Goal: Answer question/provide support

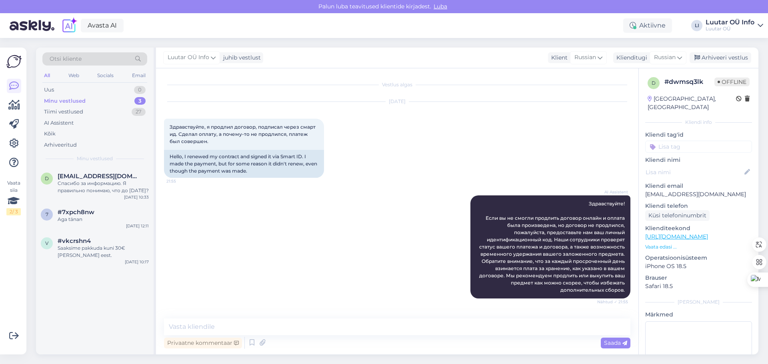
scroll to position [357, 0]
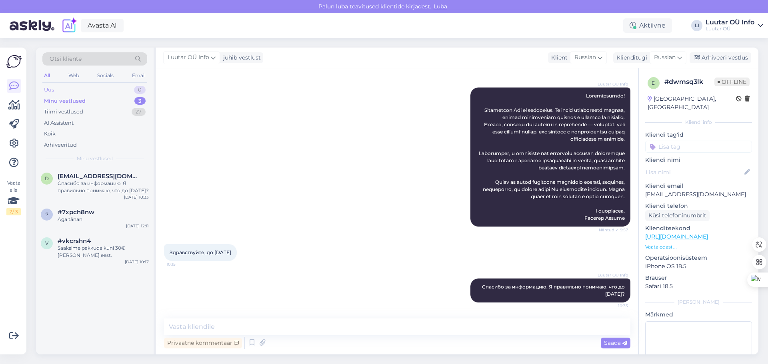
click at [100, 92] on div "Uus 0" at bounding box center [94, 89] width 105 height 11
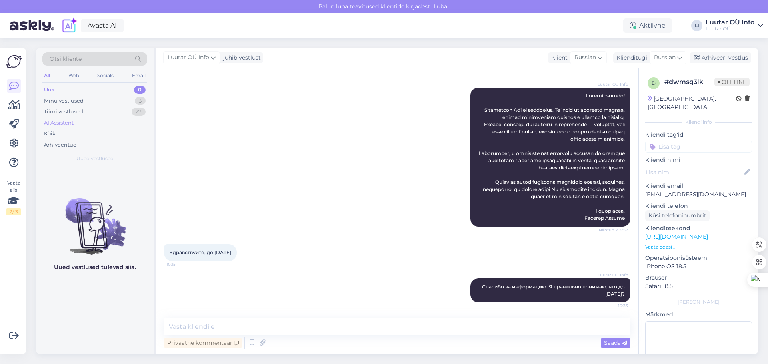
click at [92, 123] on div "AI Assistent" at bounding box center [94, 123] width 105 height 11
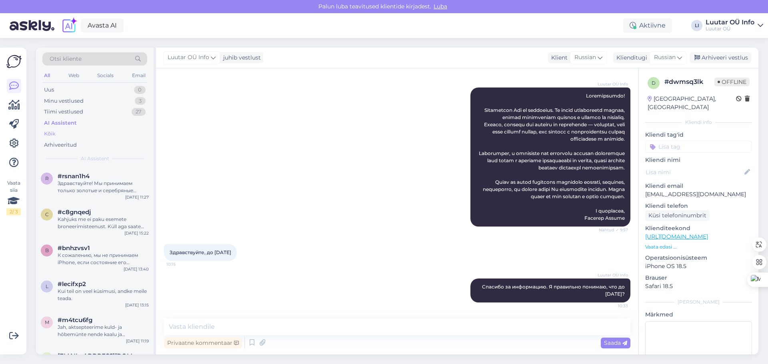
click at [74, 138] on div "Kõik" at bounding box center [94, 133] width 105 height 11
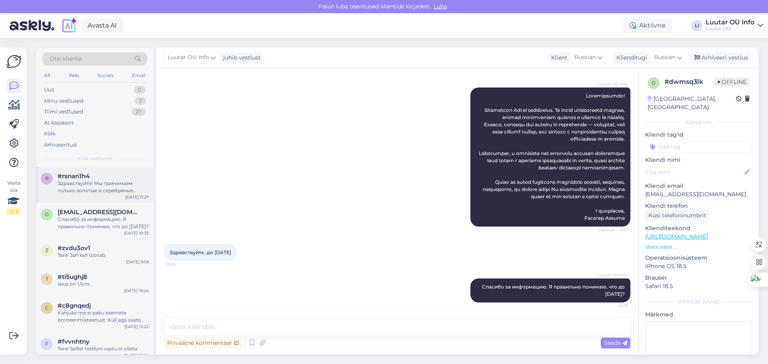
click at [82, 180] on span "#rsnan1h4" at bounding box center [74, 176] width 32 height 7
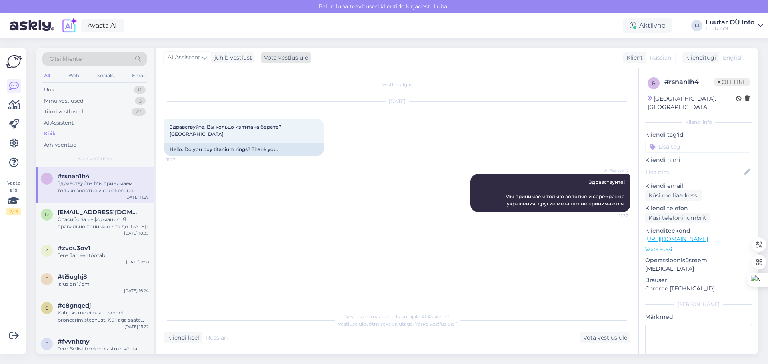
click at [284, 58] on div "Võta vestlus üle" at bounding box center [286, 57] width 50 height 11
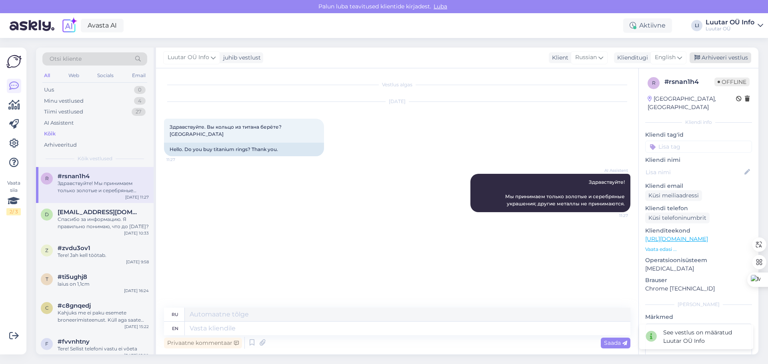
click at [714, 59] on div "Arhiveeri vestlus" at bounding box center [720, 57] width 62 height 11
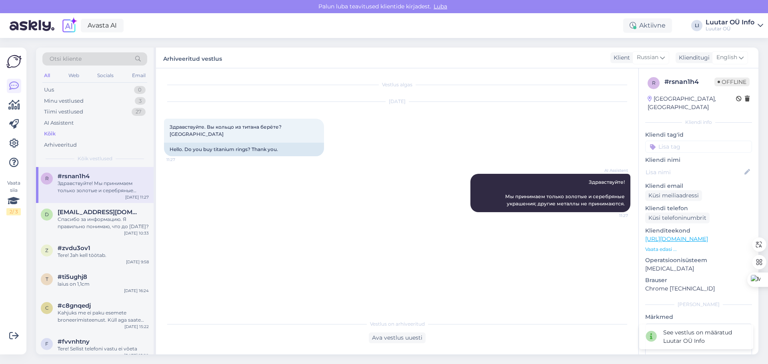
click at [108, 190] on div "Здравствуйте! Мы принимаем только золотые и серебряные украшения; другие металл…" at bounding box center [103, 187] width 91 height 14
click at [109, 209] on span "[EMAIL_ADDRESS][DOMAIN_NAME]" at bounding box center [99, 212] width 83 height 7
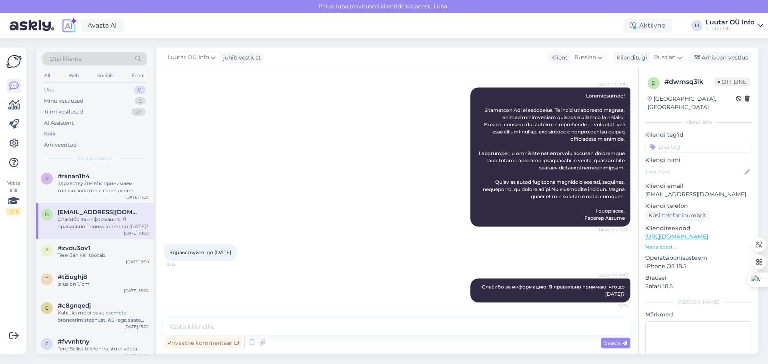
click at [84, 91] on div "Uus 0" at bounding box center [94, 89] width 105 height 11
